Goal: Task Accomplishment & Management: Use online tool/utility

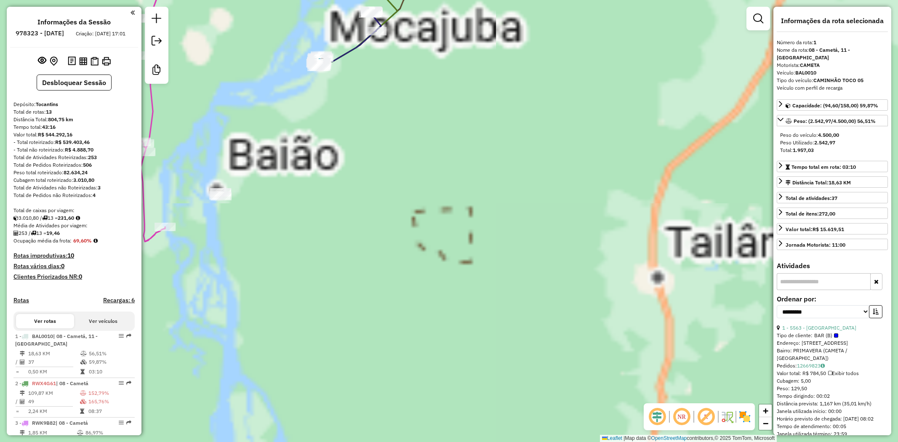
select select "**********"
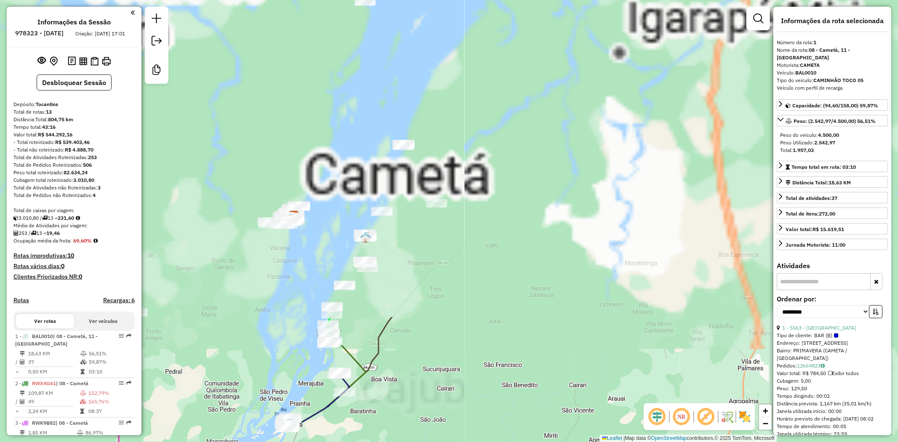
click at [306, 441] on html "Aguarde... Pop-up bloqueado! Seu navegador bloqueou automáticamente a abertura …" at bounding box center [449, 221] width 898 height 442
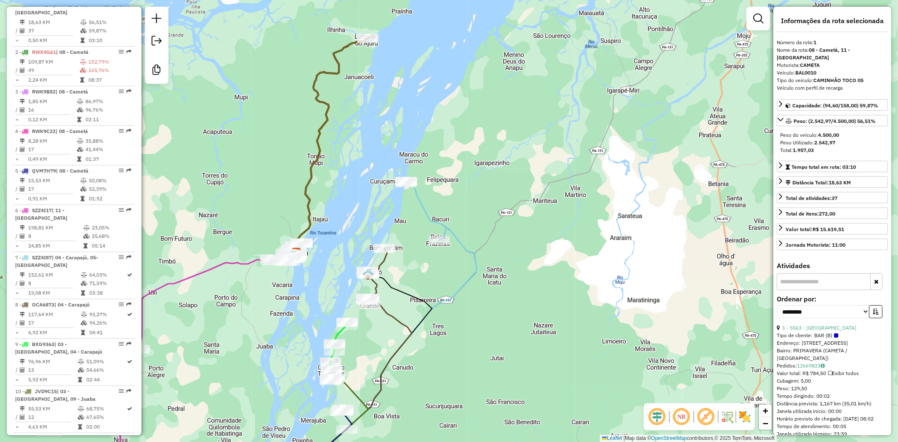
drag, startPoint x: 280, startPoint y: 244, endPoint x: 315, endPoint y: 407, distance: 166.1
click at [312, 408] on div "Janela de atendimento Grade de atendimento Capacidade Transportadoras Veículos …" at bounding box center [449, 221] width 898 height 442
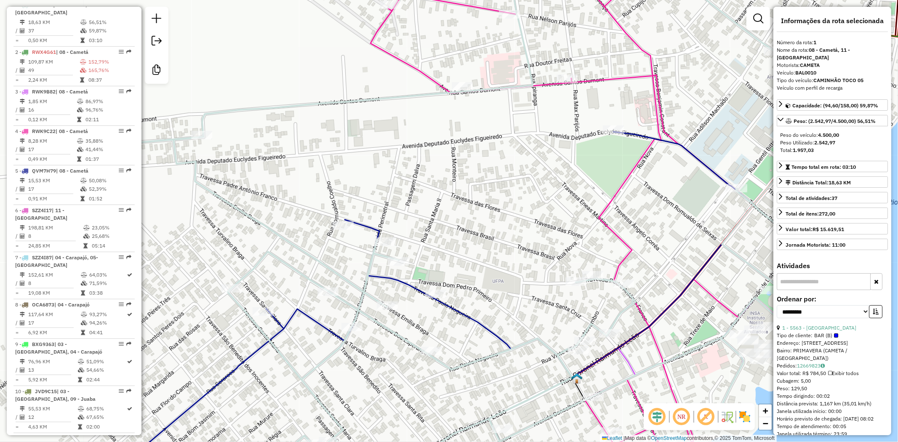
drag, startPoint x: 266, startPoint y: 335, endPoint x: 340, endPoint y: 309, distance: 77.8
click at [329, 310] on div "Janela de atendimento Grade de atendimento Capacidade Transportadoras Veículos …" at bounding box center [449, 221] width 898 height 442
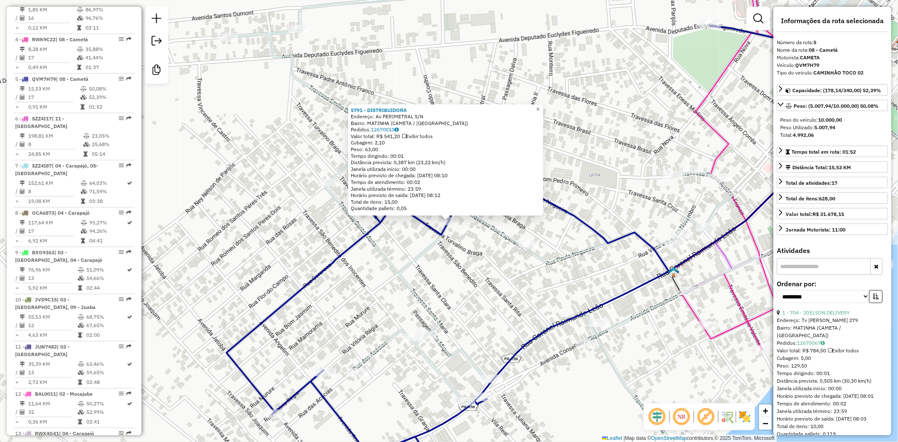
scroll to position [497, 0]
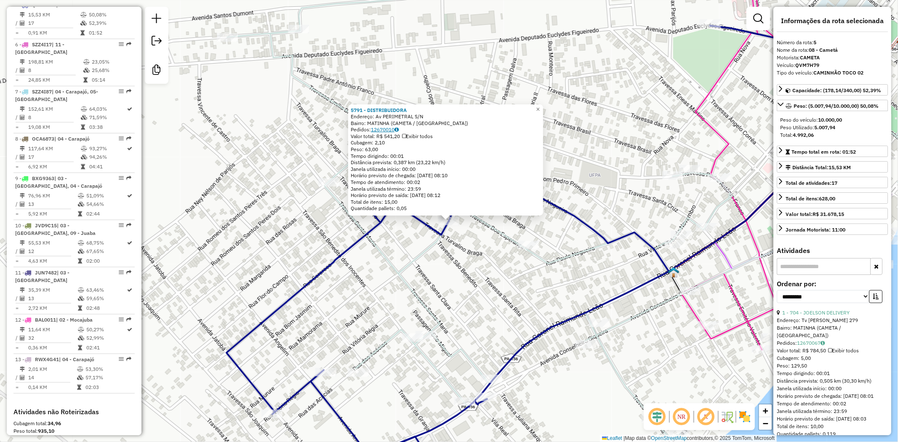
click at [393, 129] on link "12670010" at bounding box center [385, 129] width 28 height 6
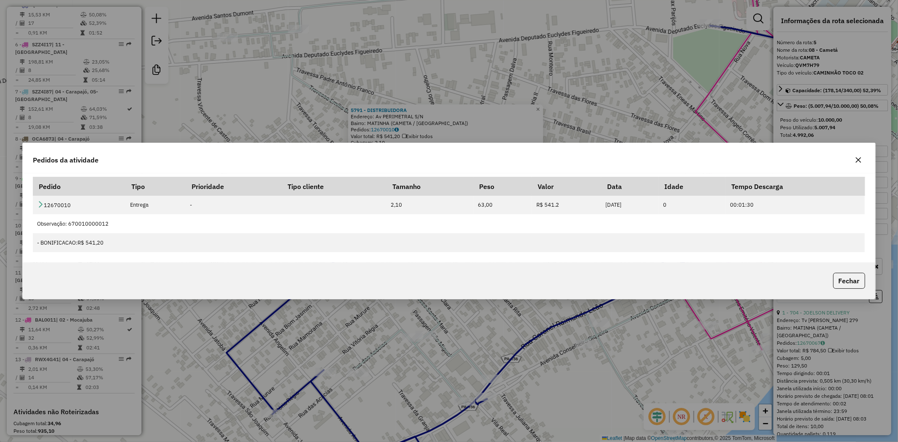
click at [861, 162] on icon "button" at bounding box center [858, 160] width 7 height 7
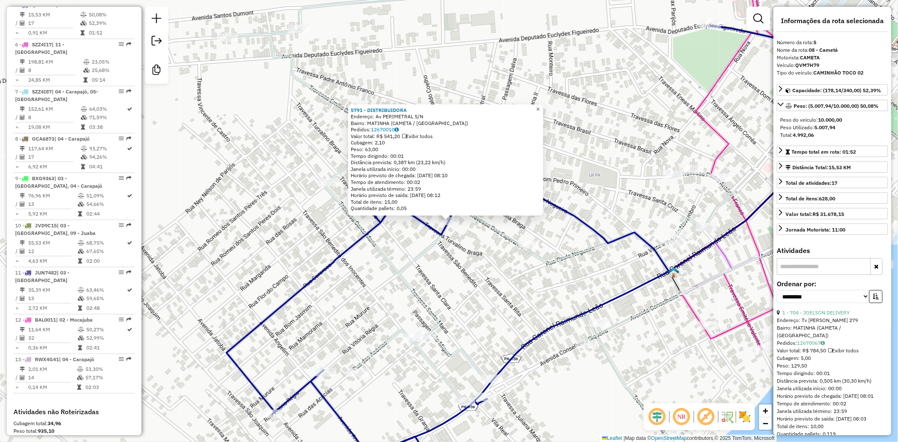
click at [539, 107] on span "×" at bounding box center [538, 109] width 4 height 7
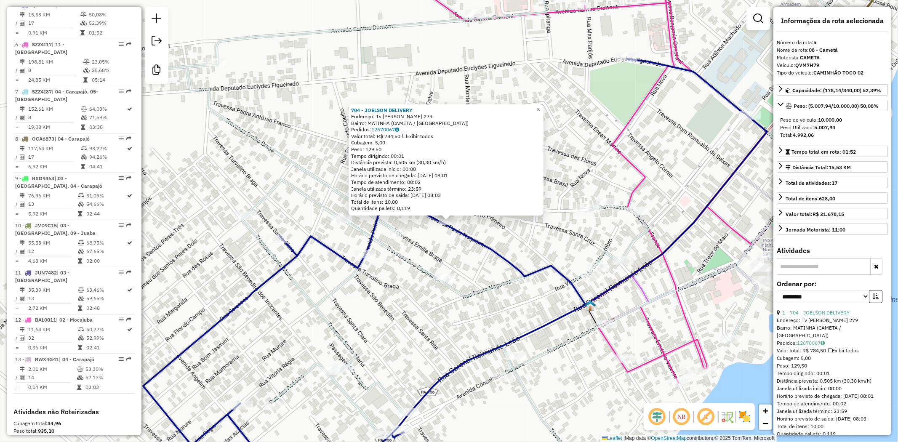
click at [392, 128] on link "12670067" at bounding box center [385, 129] width 28 height 6
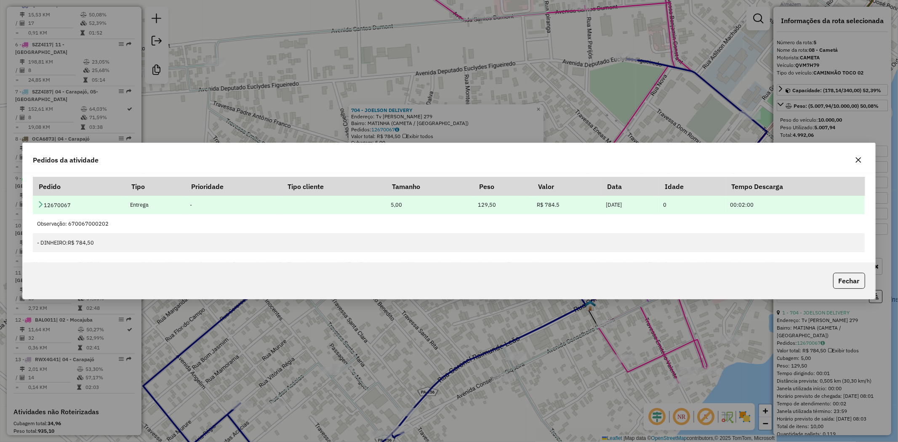
click at [40, 204] on icon at bounding box center [40, 204] width 7 height 7
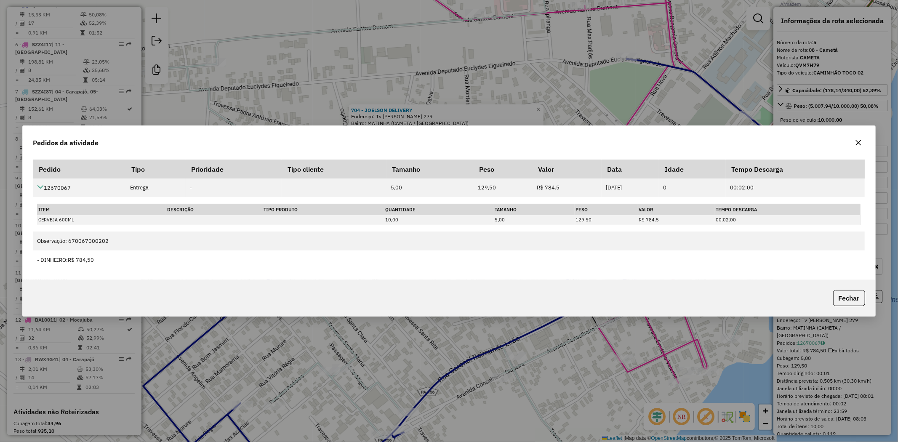
click at [858, 144] on icon "button" at bounding box center [858, 142] width 7 height 7
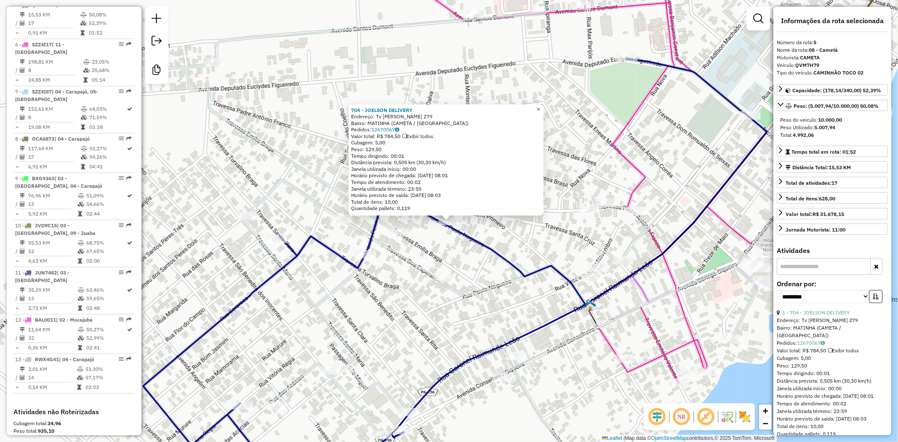
click at [543, 109] on link "×" at bounding box center [538, 109] width 10 height 10
